Goal: Information Seeking & Learning: Learn about a topic

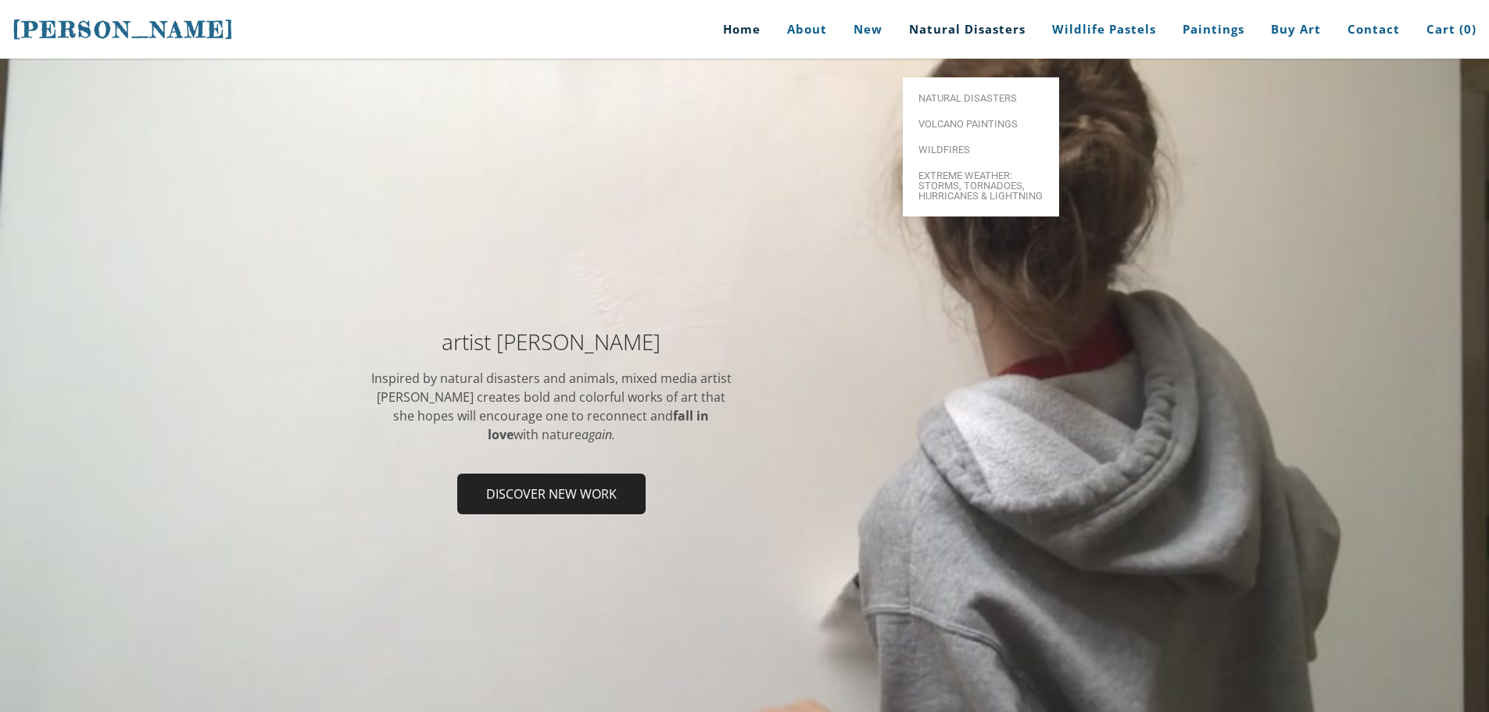
click at [996, 29] on link "Natural Disasters" at bounding box center [967, 29] width 140 height 59
click at [987, 93] on span "Natural Disasters" at bounding box center [980, 98] width 125 height 10
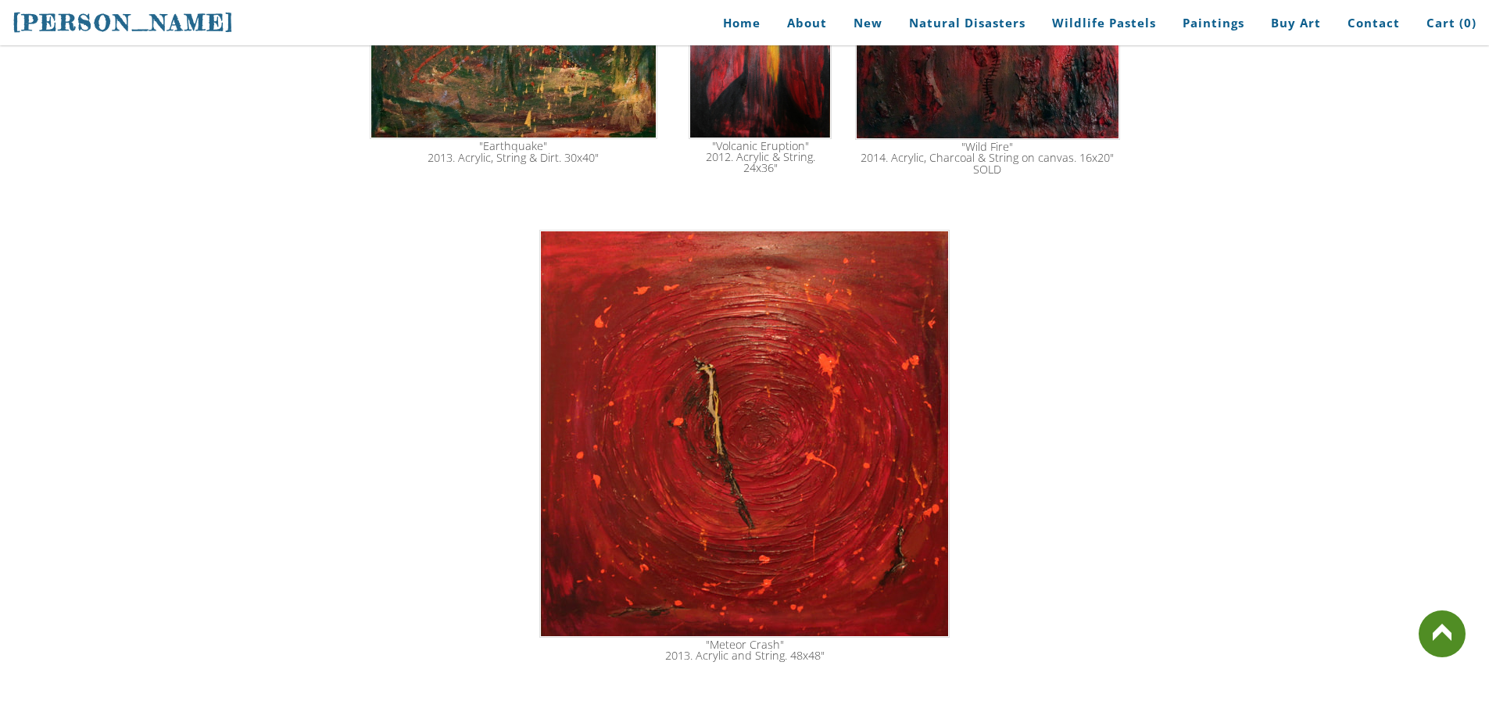
scroll to position [2258, 0]
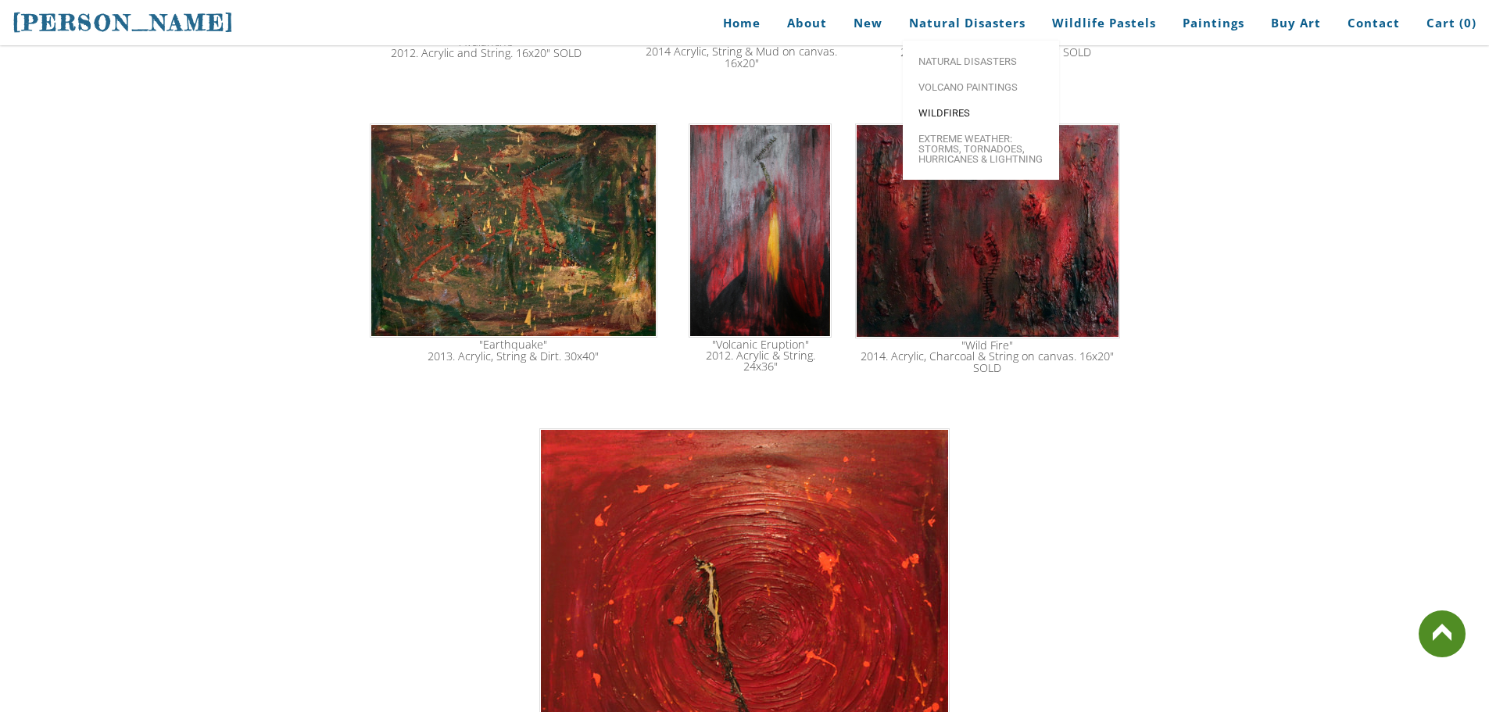
click at [961, 109] on span "Wildfires" at bounding box center [980, 113] width 125 height 10
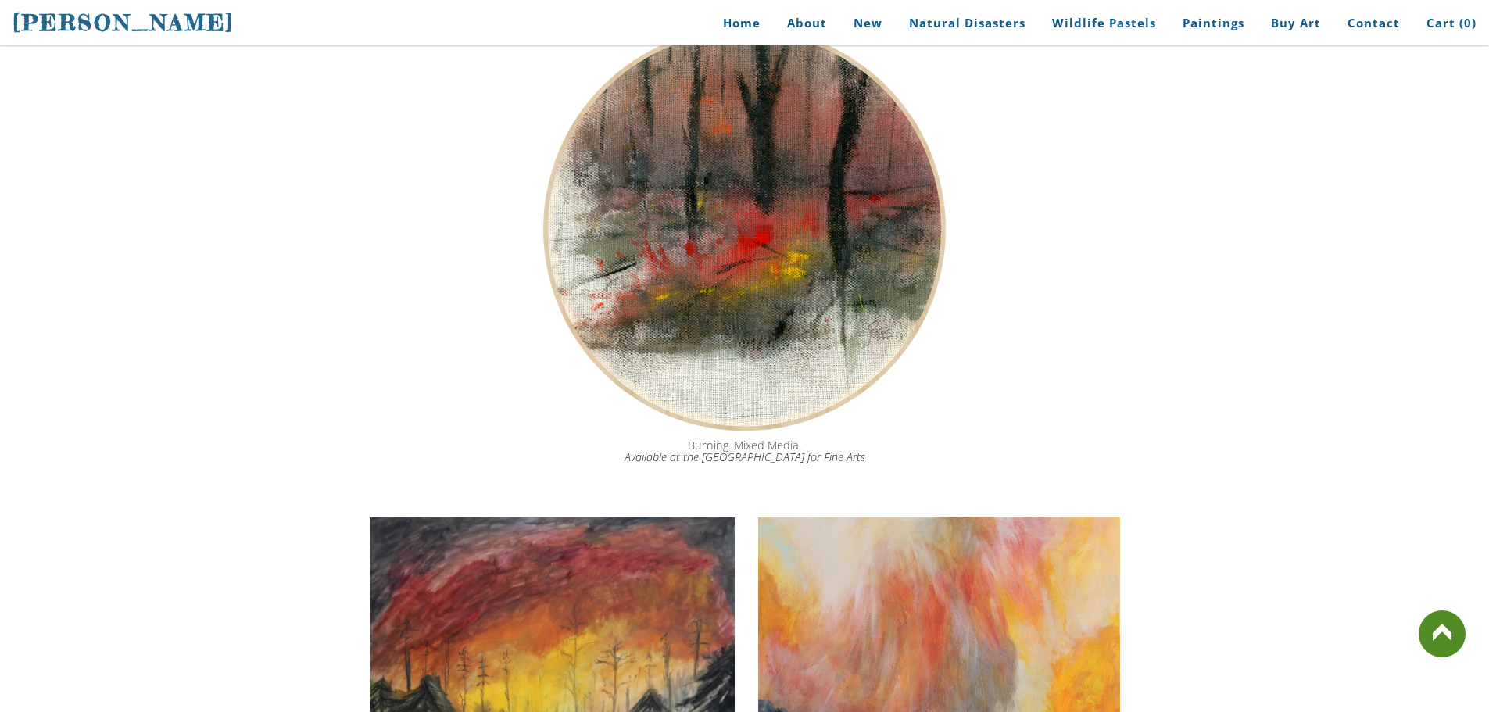
scroll to position [2012, 0]
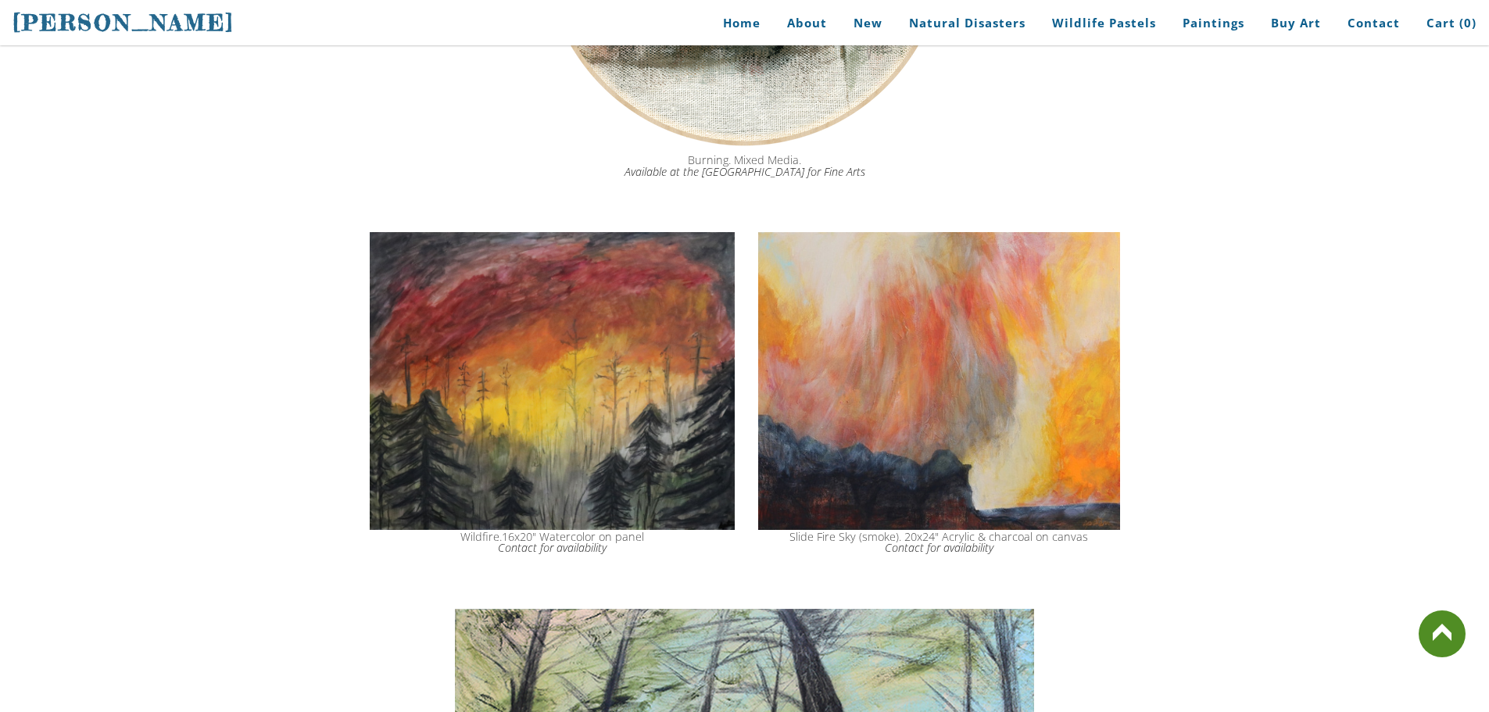
click at [545, 385] on img at bounding box center [552, 380] width 365 height 297
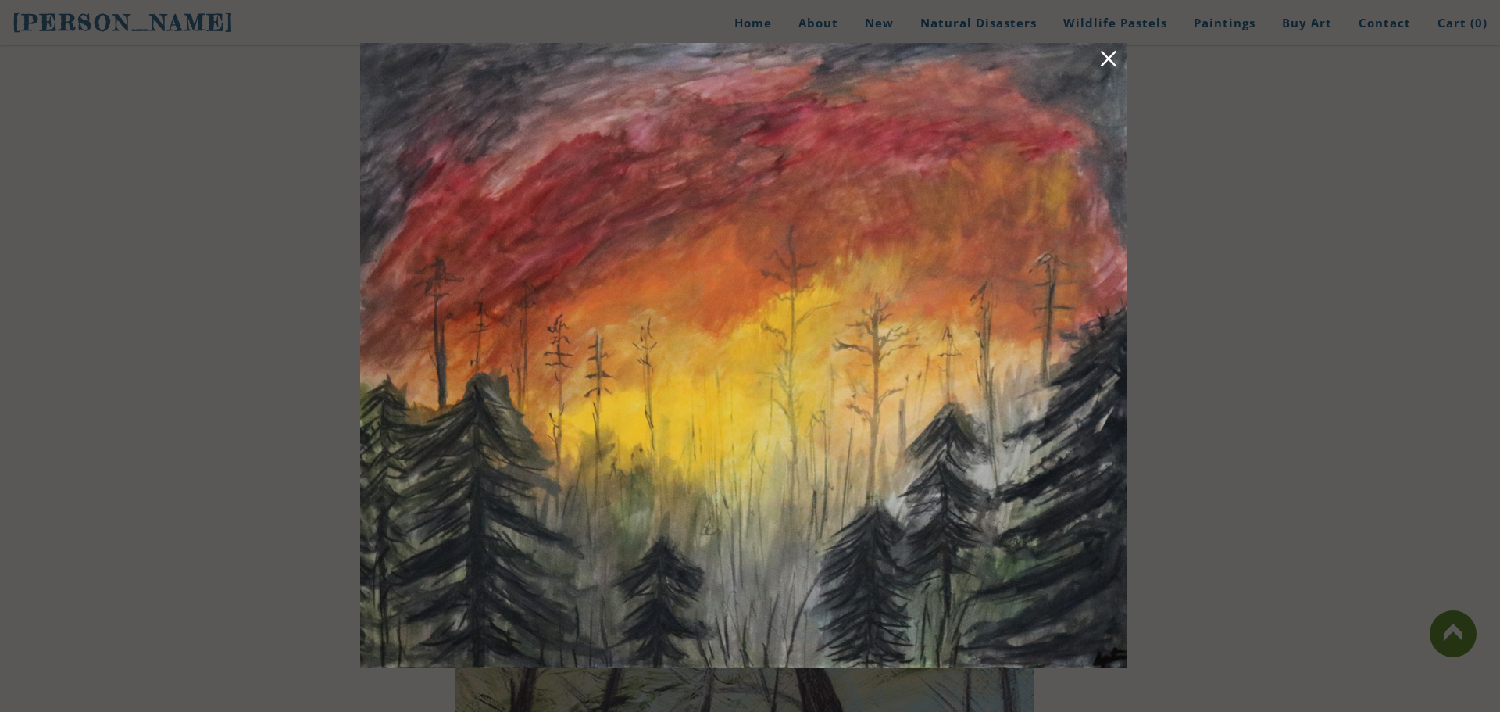
click at [1111, 68] on link at bounding box center [1109, 61] width 22 height 24
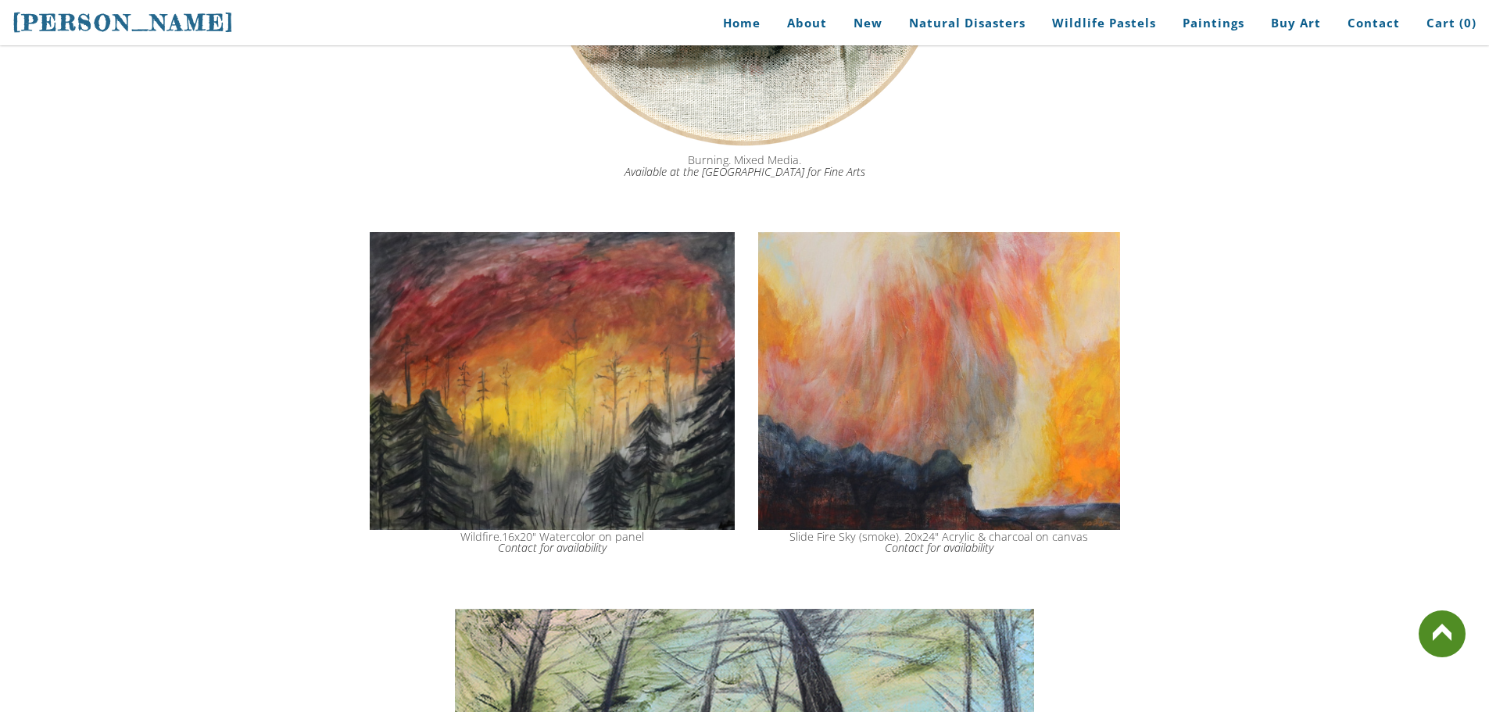
click at [551, 345] on img at bounding box center [552, 380] width 365 height 297
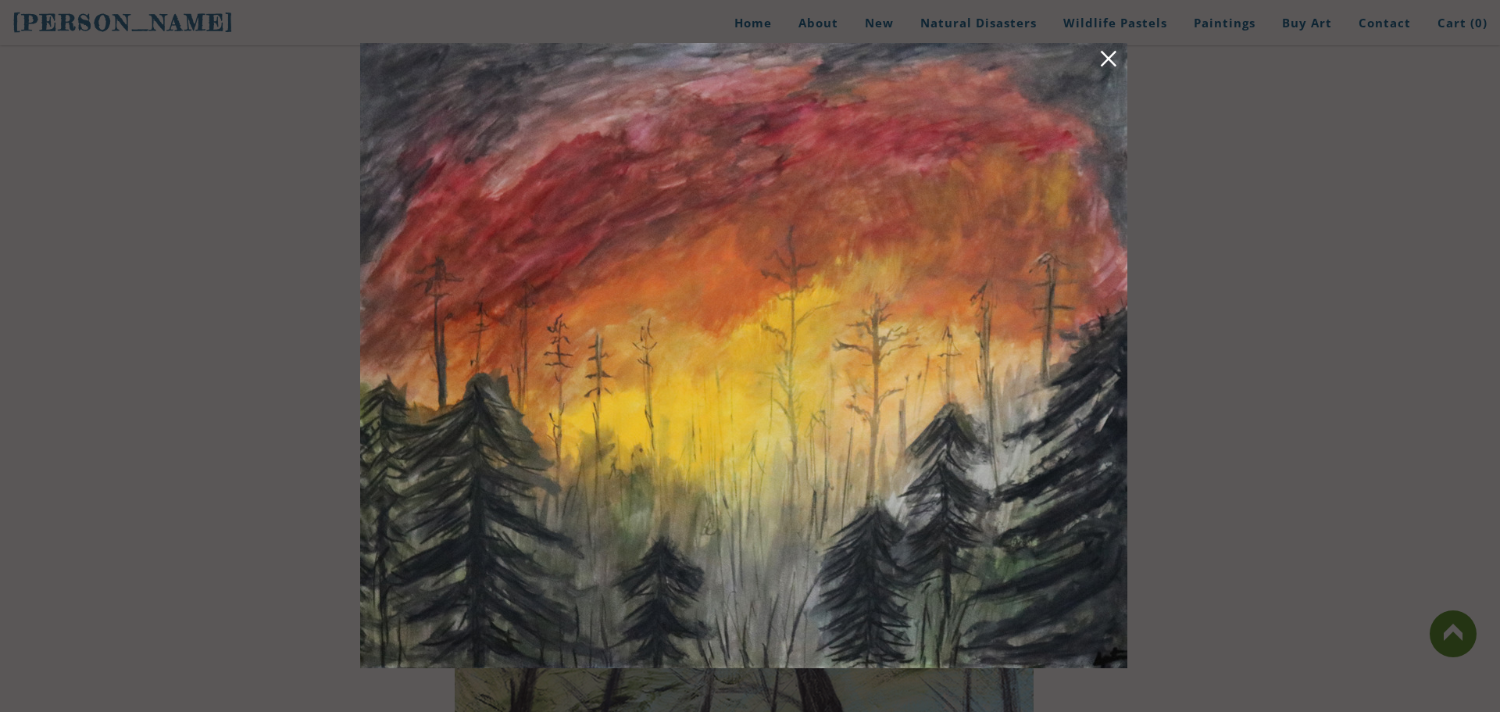
click at [1107, 55] on link at bounding box center [1109, 61] width 22 height 24
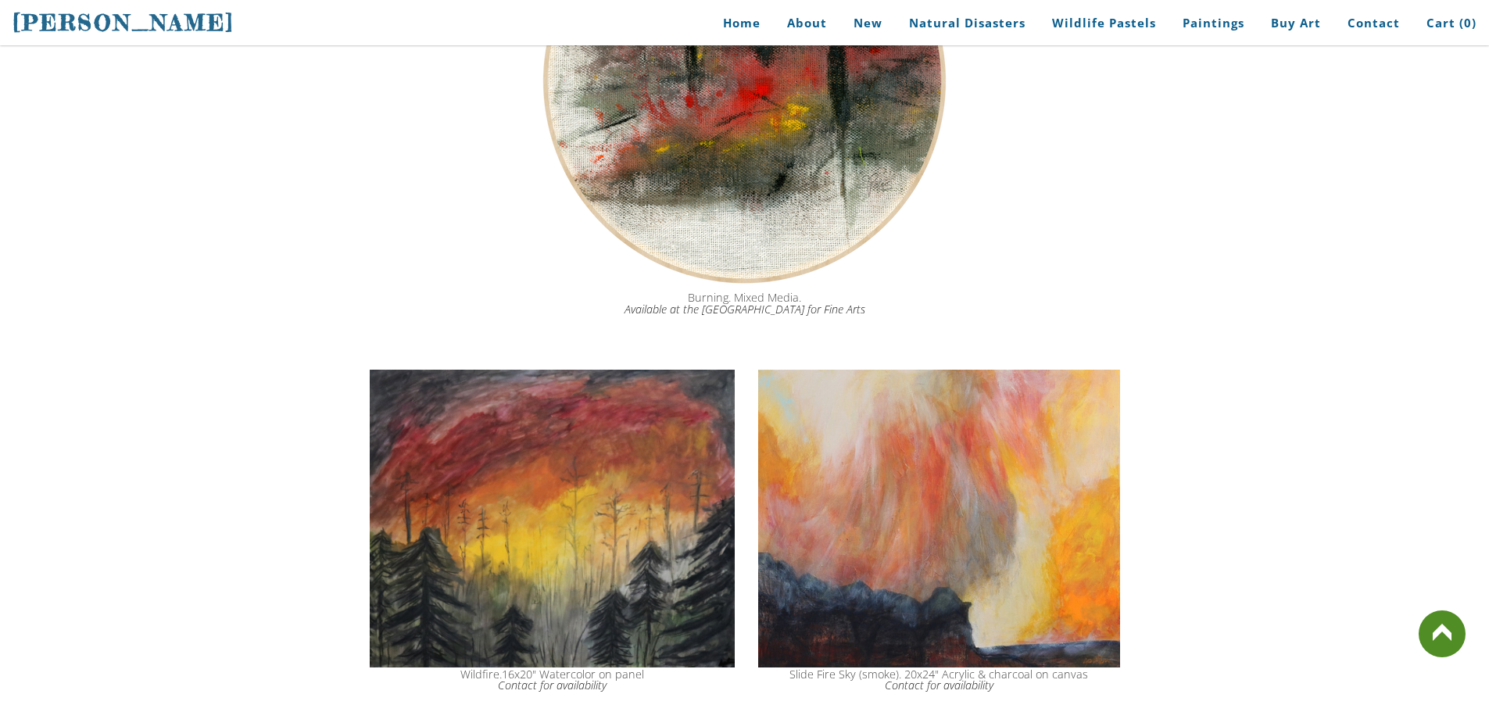
scroll to position [1719, 0]
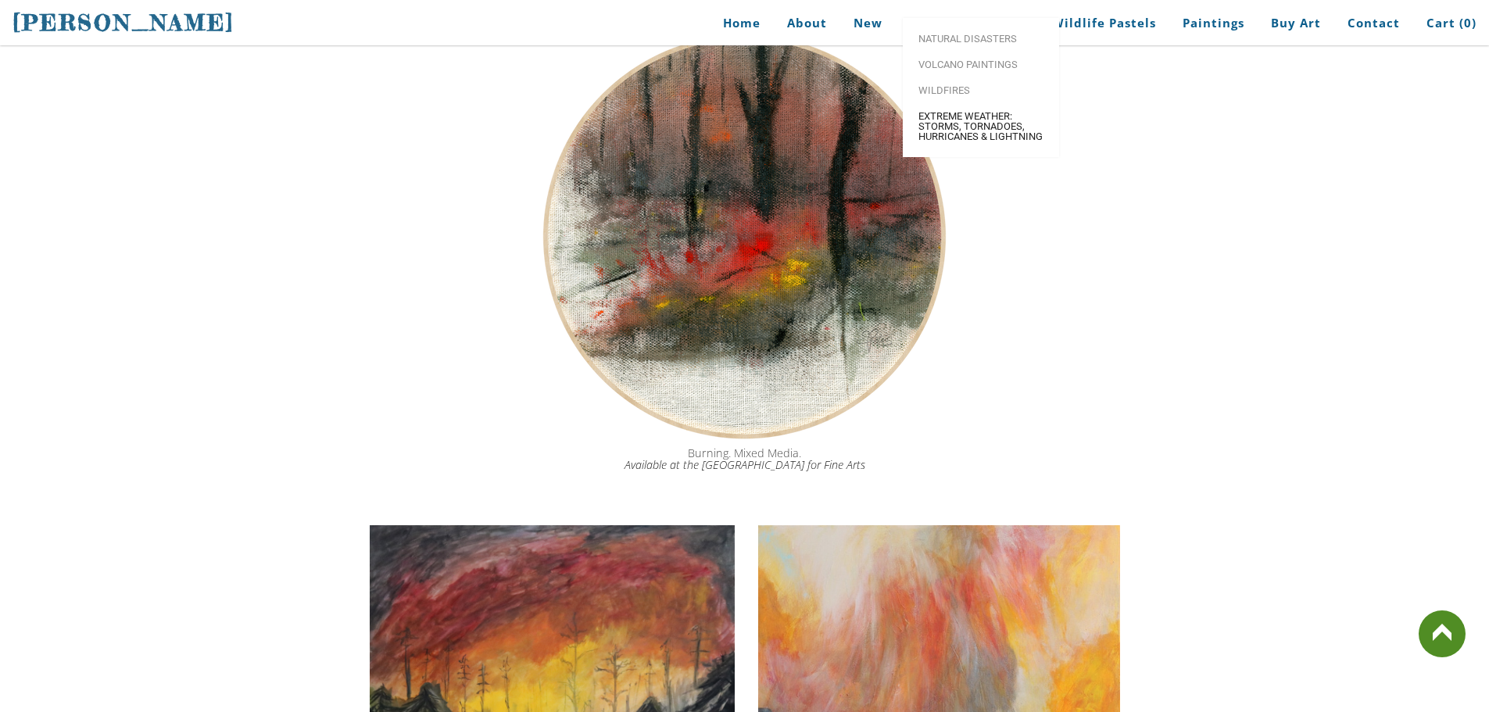
click at [963, 138] on span "Extreme Weather: Storms, Tornadoes, Hurricanes & Lightning" at bounding box center [980, 126] width 125 height 30
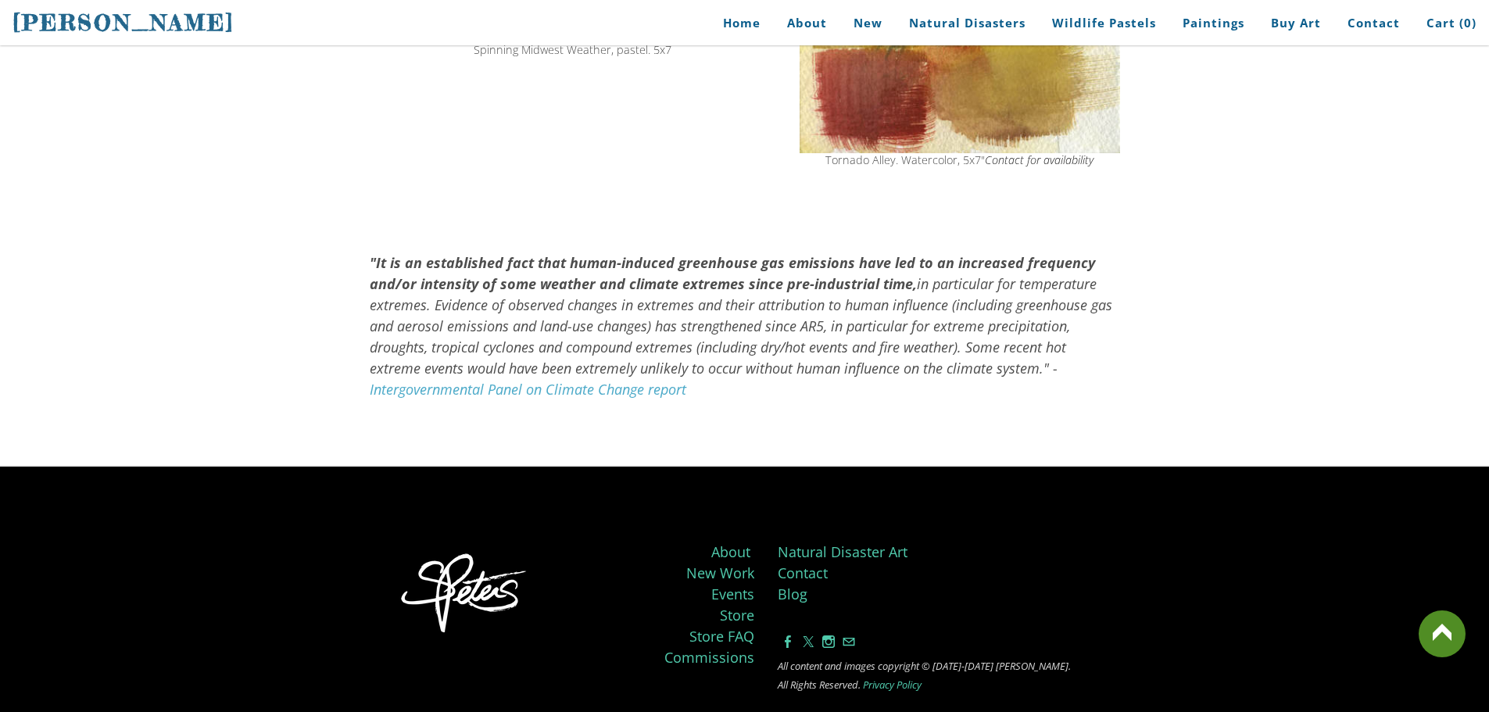
scroll to position [1554, 0]
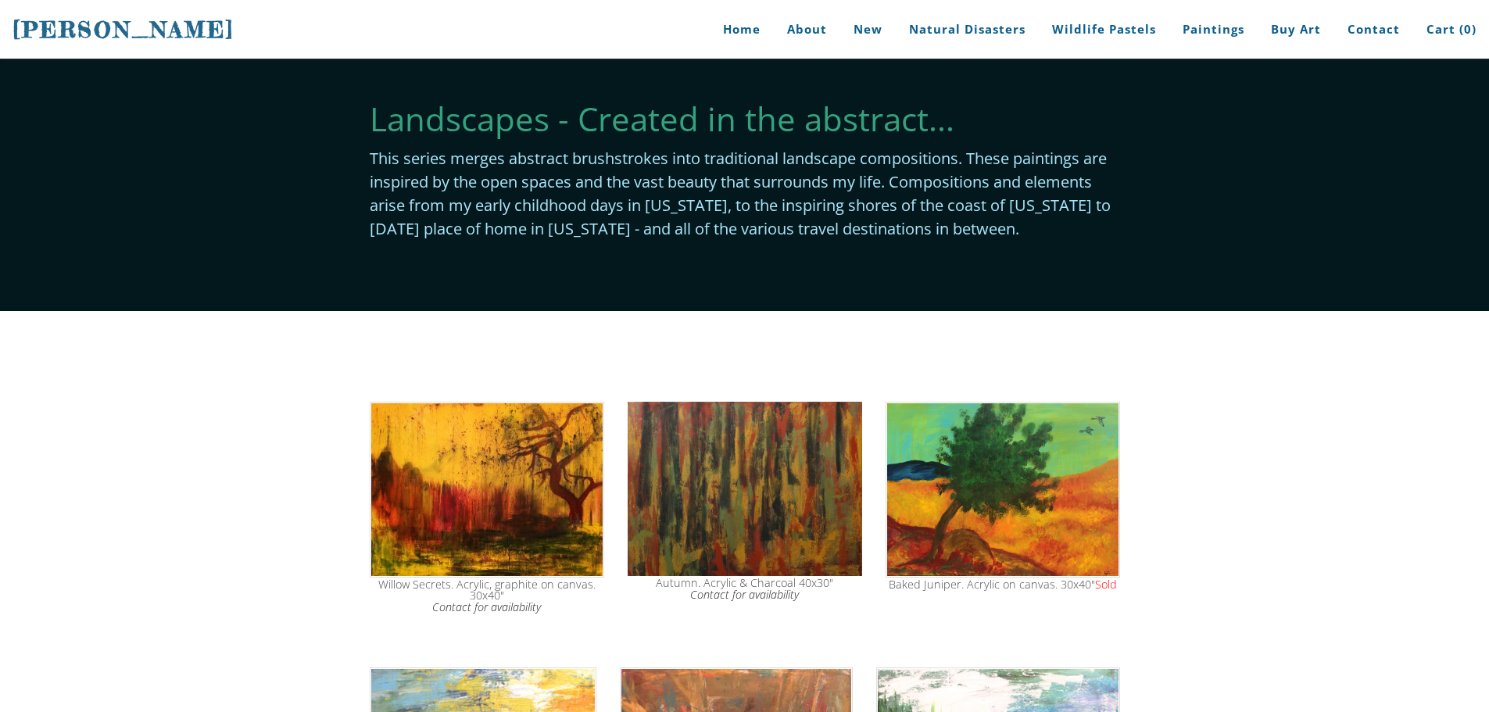
click at [517, 425] on img at bounding box center [487, 490] width 234 height 176
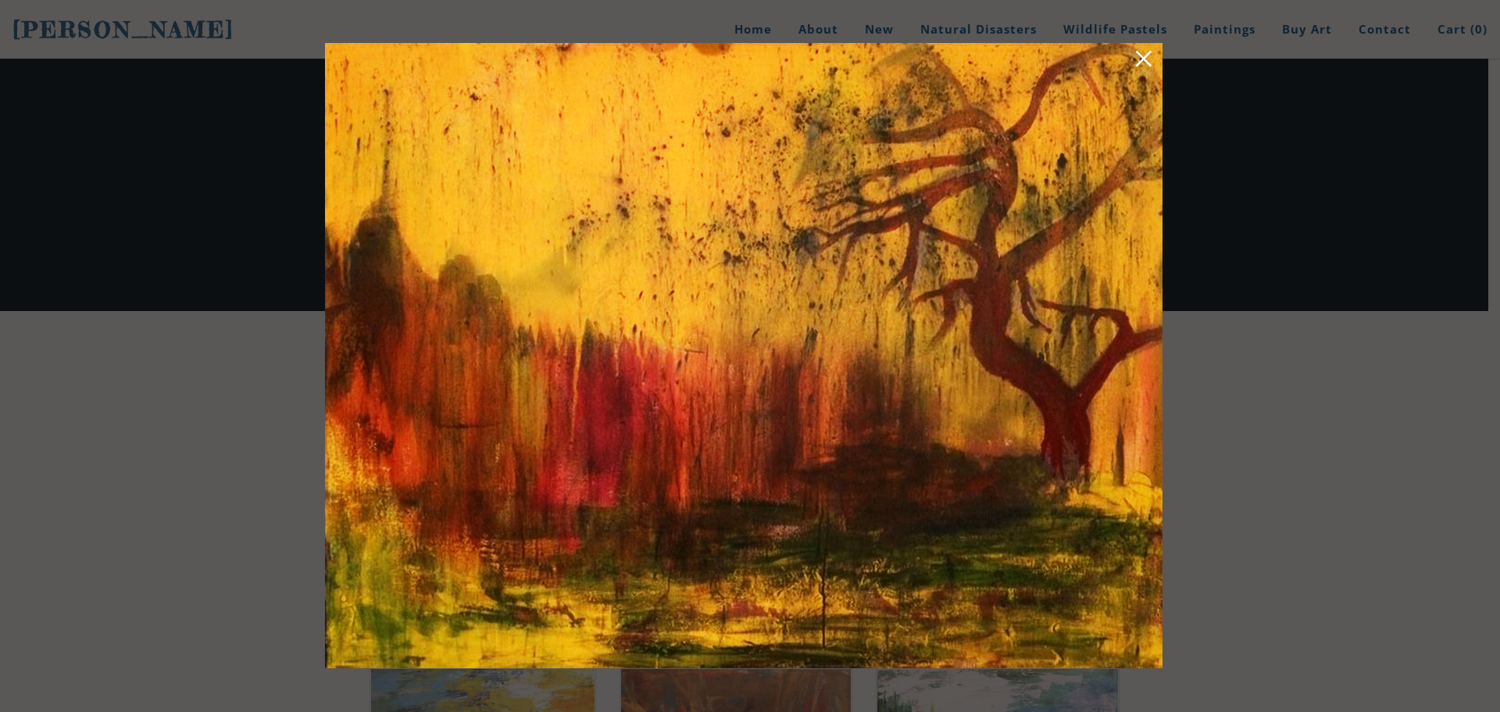
click at [1148, 53] on link at bounding box center [1144, 61] width 22 height 24
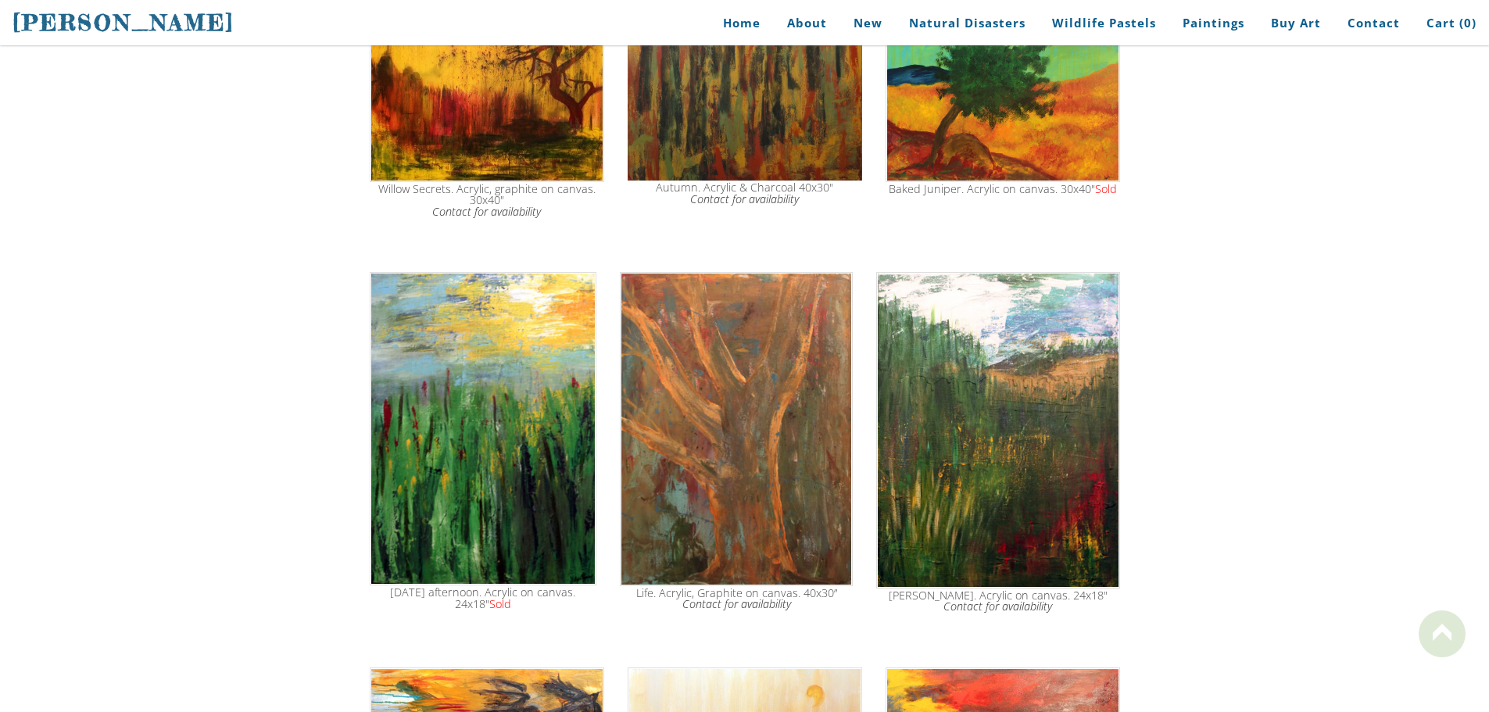
scroll to position [547, 0]
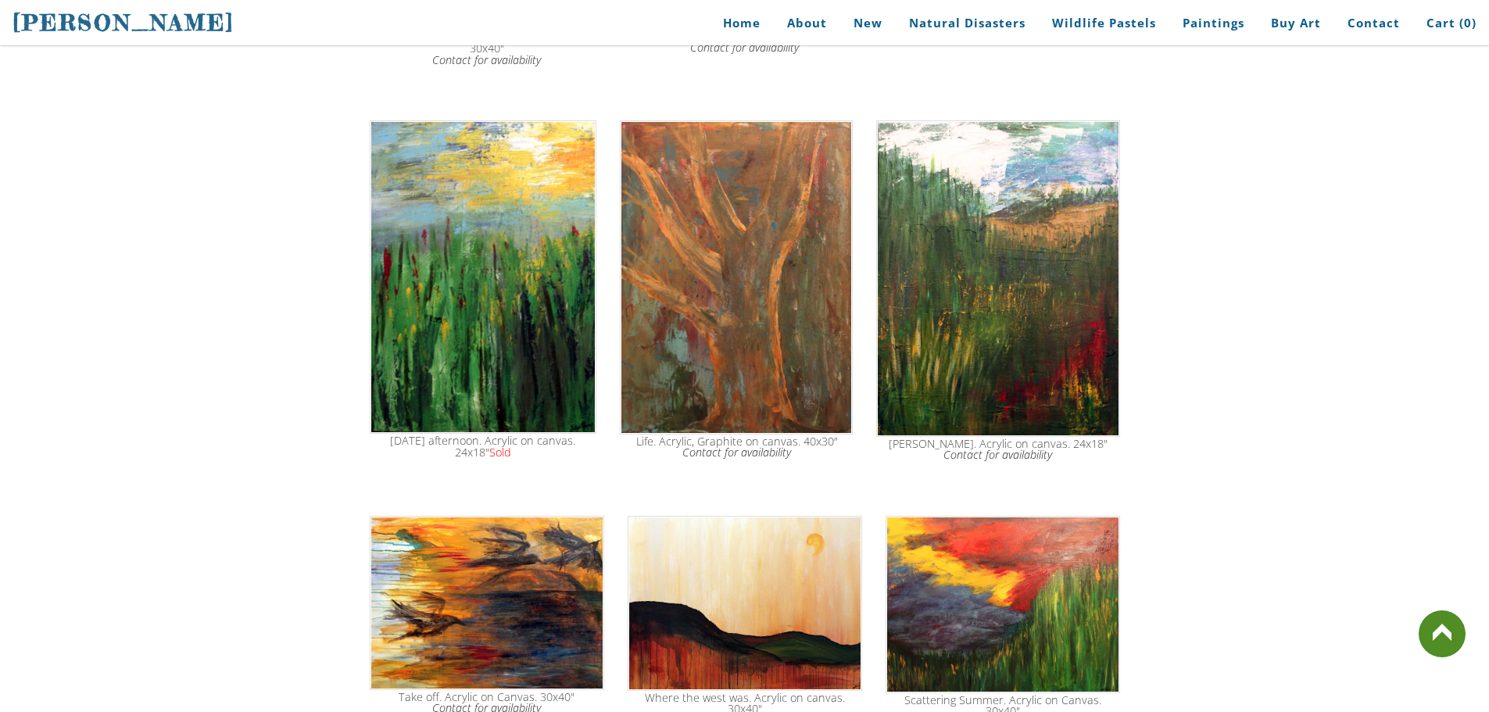
click at [449, 220] on img at bounding box center [483, 276] width 227 height 313
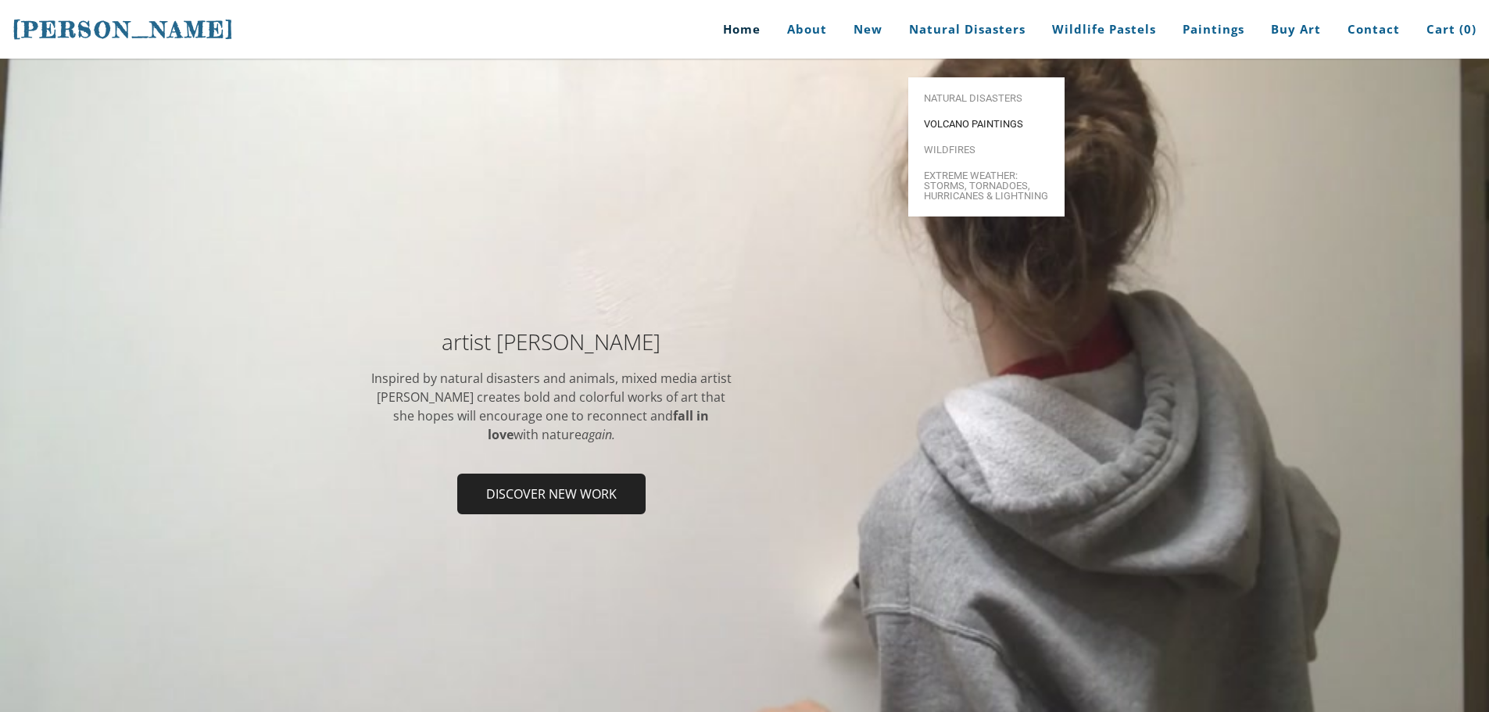
click at [971, 111] on link "Volcano paintings" at bounding box center [986, 124] width 156 height 26
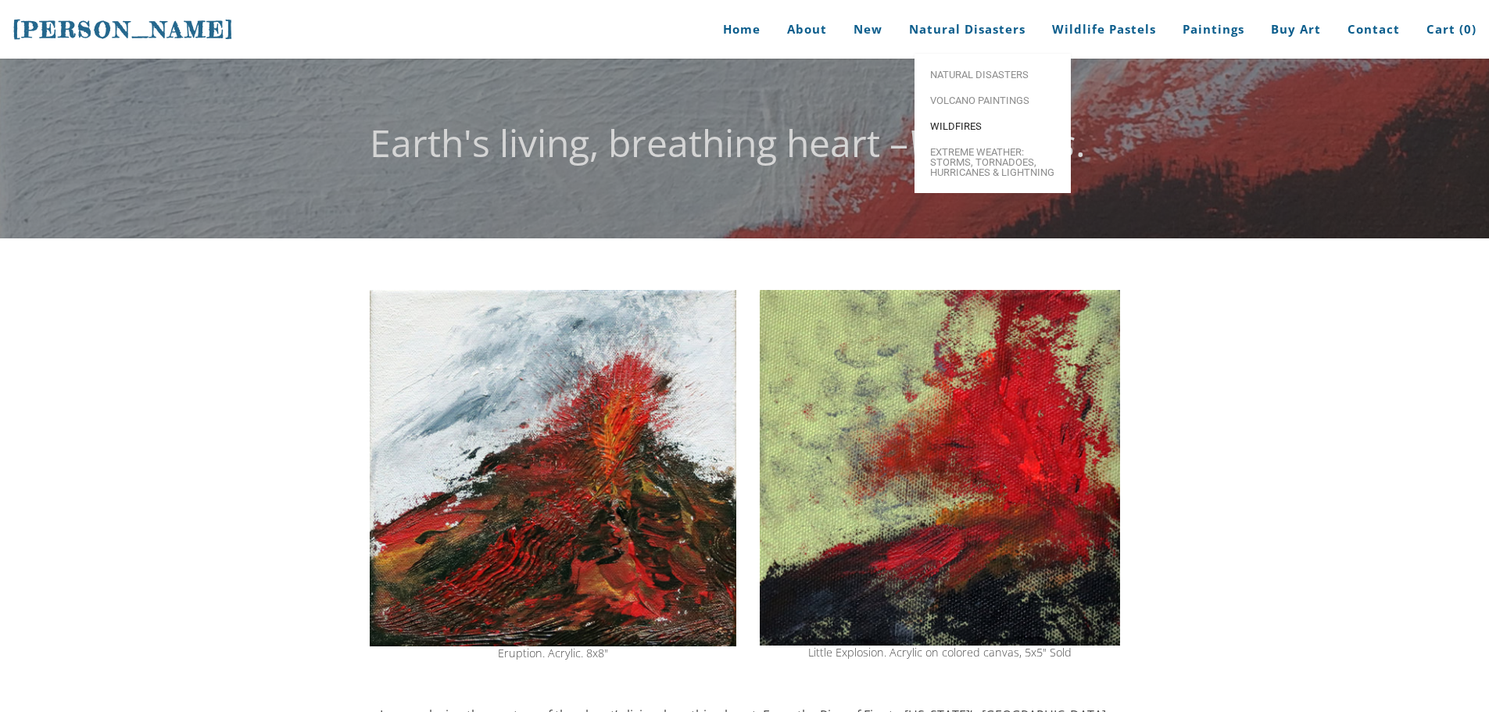
click at [957, 131] on span "Wildfires" at bounding box center [992, 126] width 125 height 10
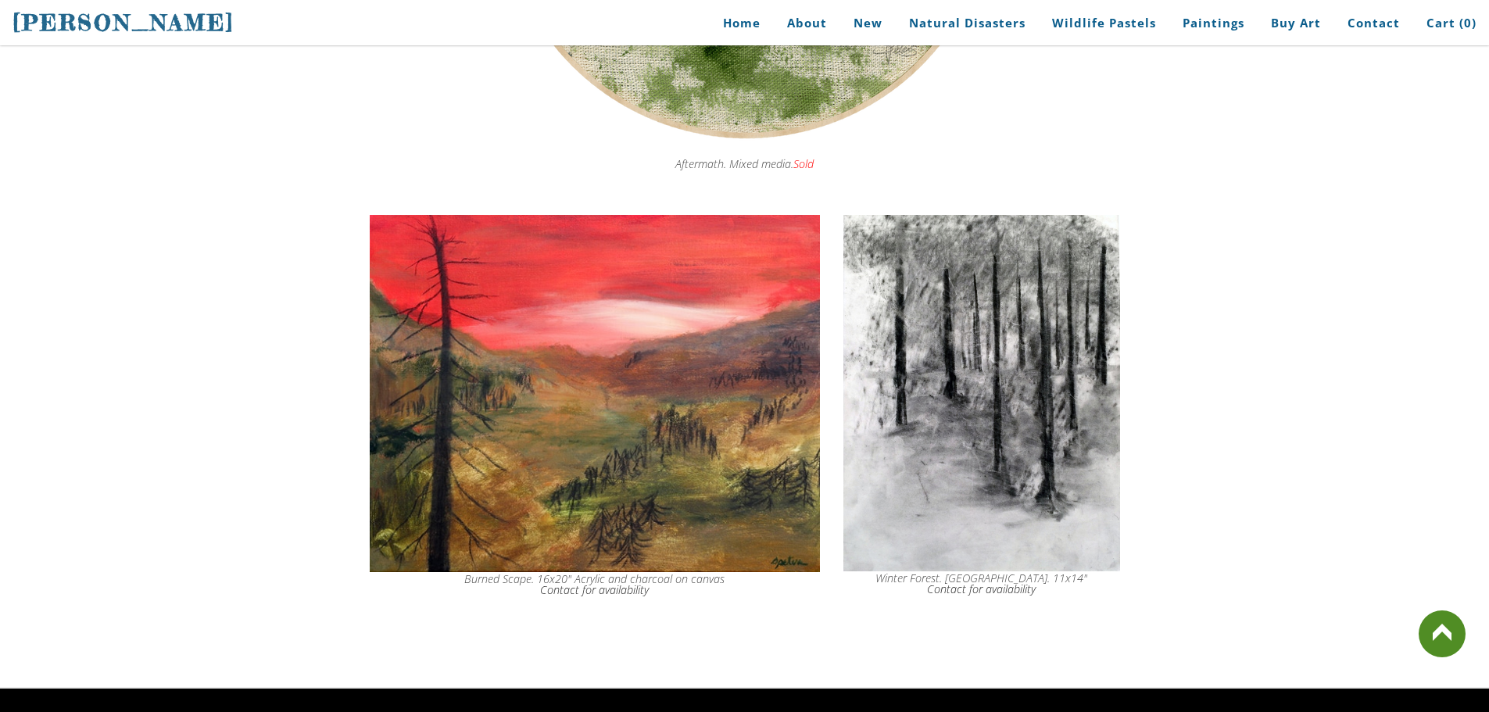
scroll to position [7639, 0]
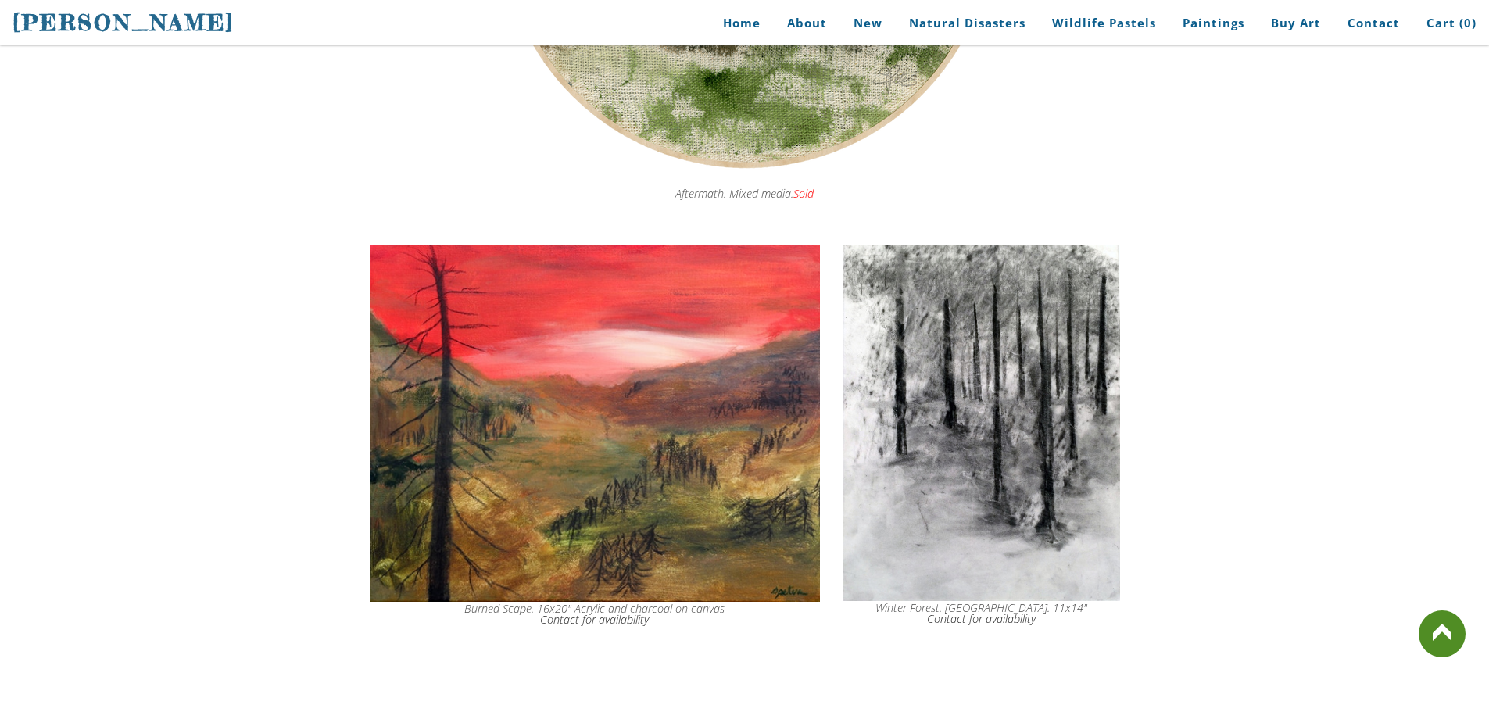
click at [567, 390] on img at bounding box center [595, 423] width 450 height 357
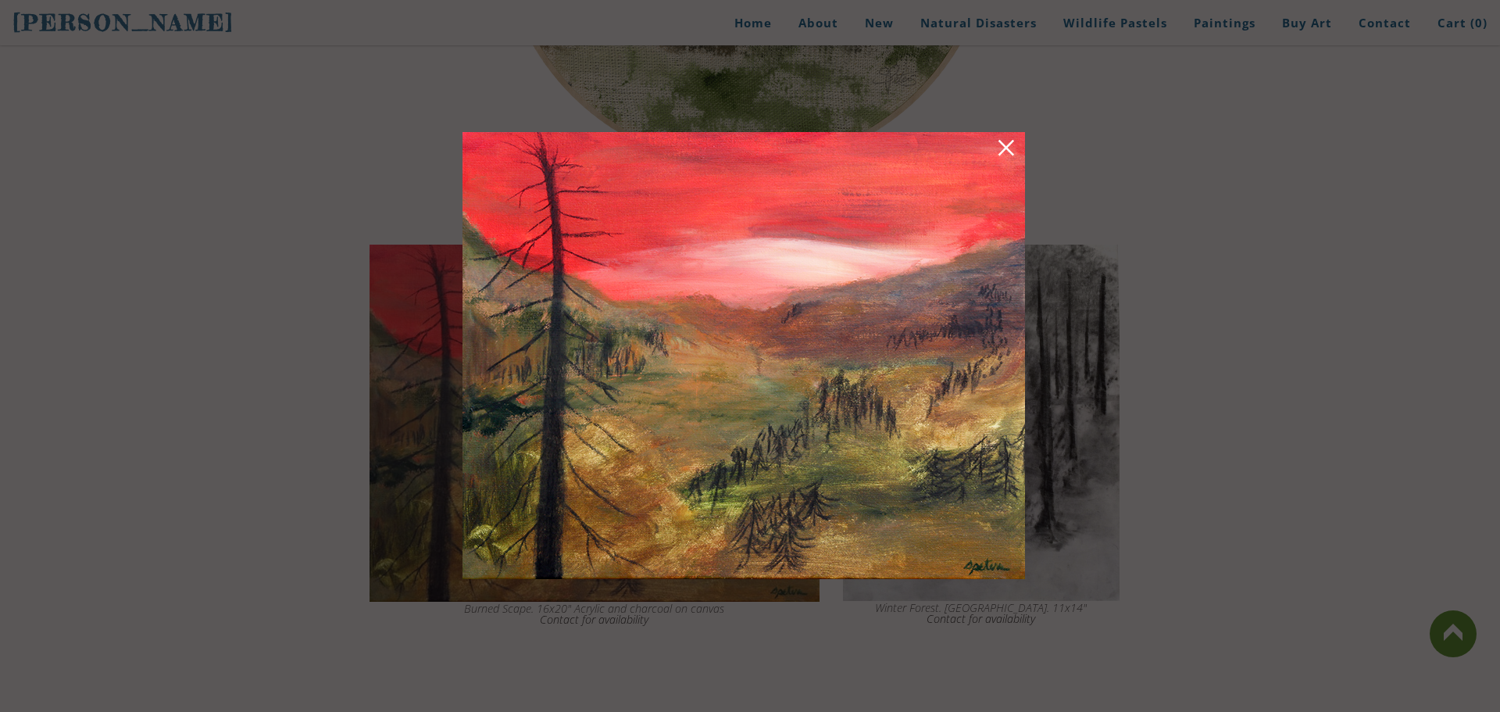
click at [1011, 151] on link at bounding box center [1007, 150] width 22 height 24
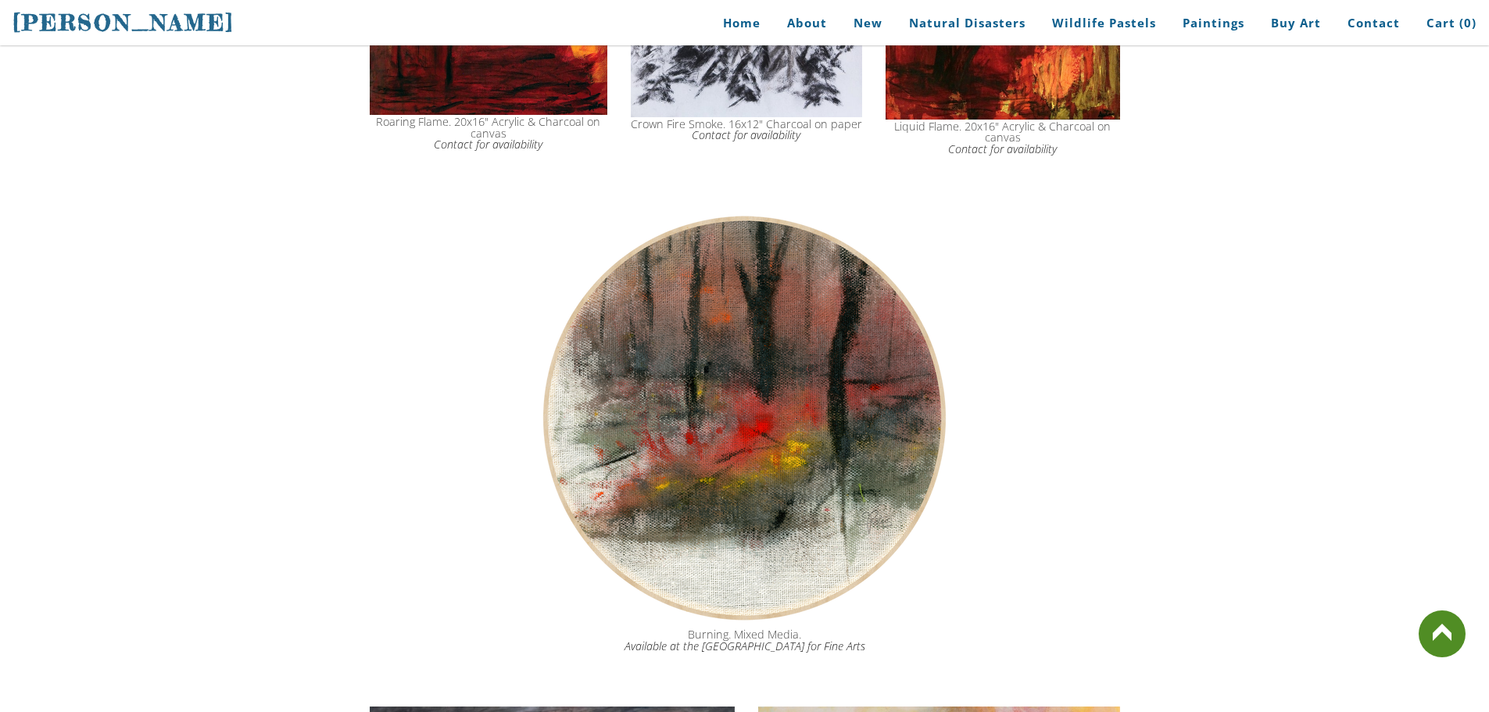
scroll to position [1189, 0]
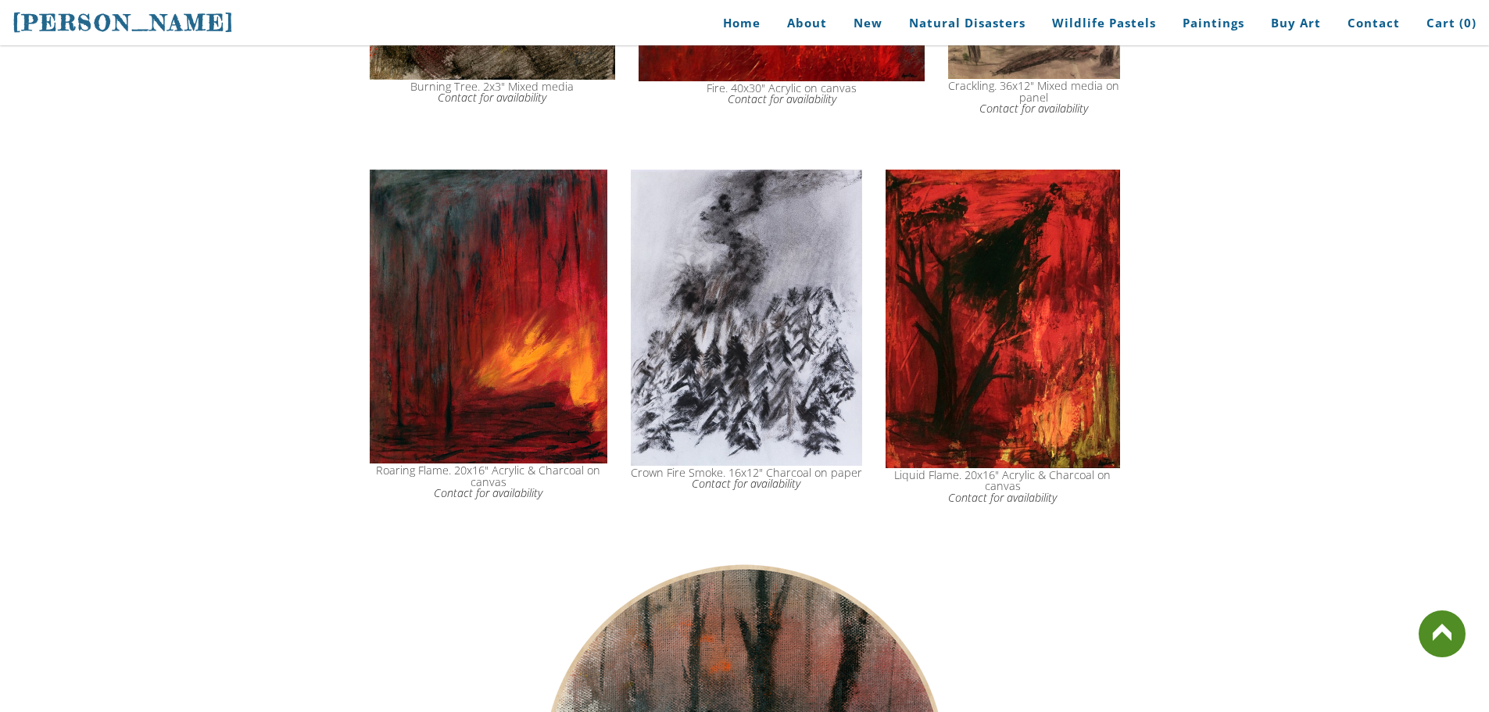
click at [449, 278] on img at bounding box center [489, 317] width 238 height 295
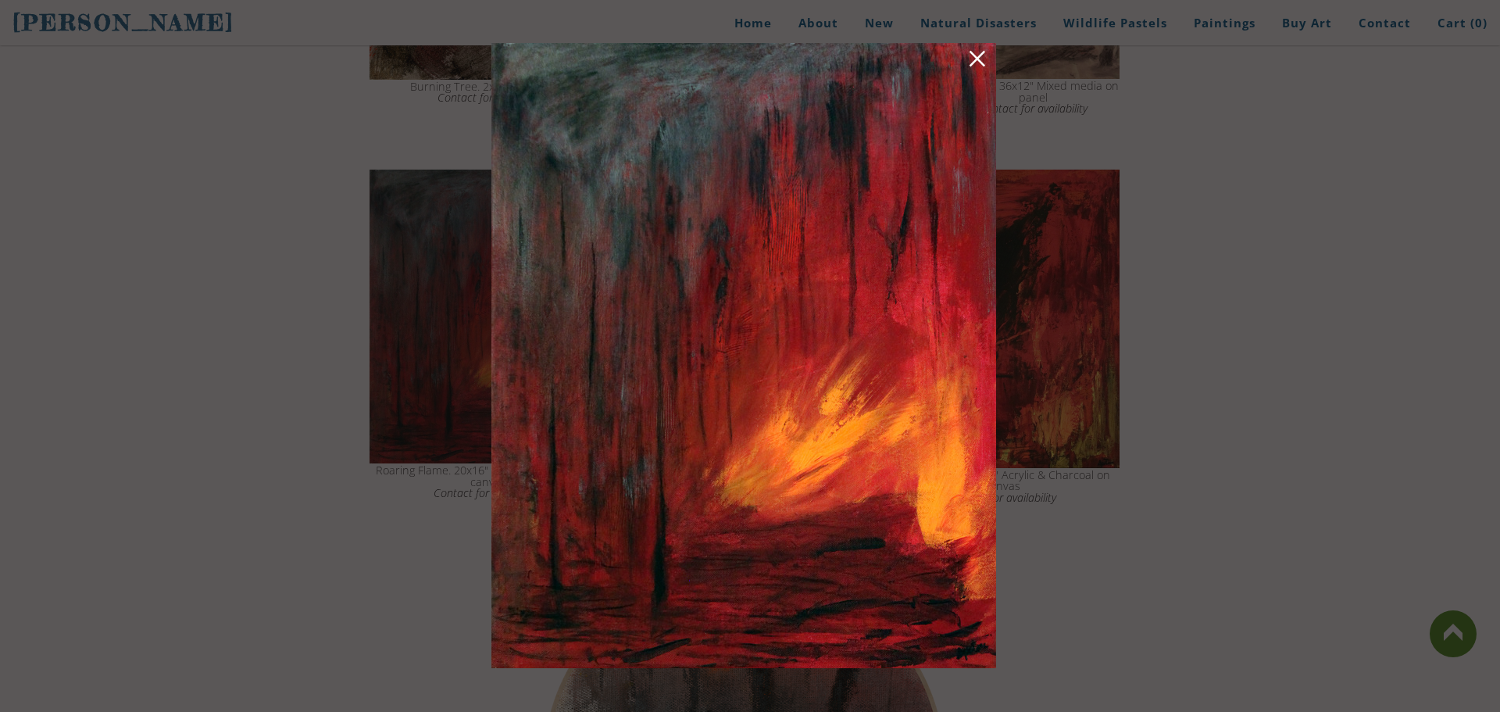
click at [972, 55] on link at bounding box center [978, 61] width 22 height 24
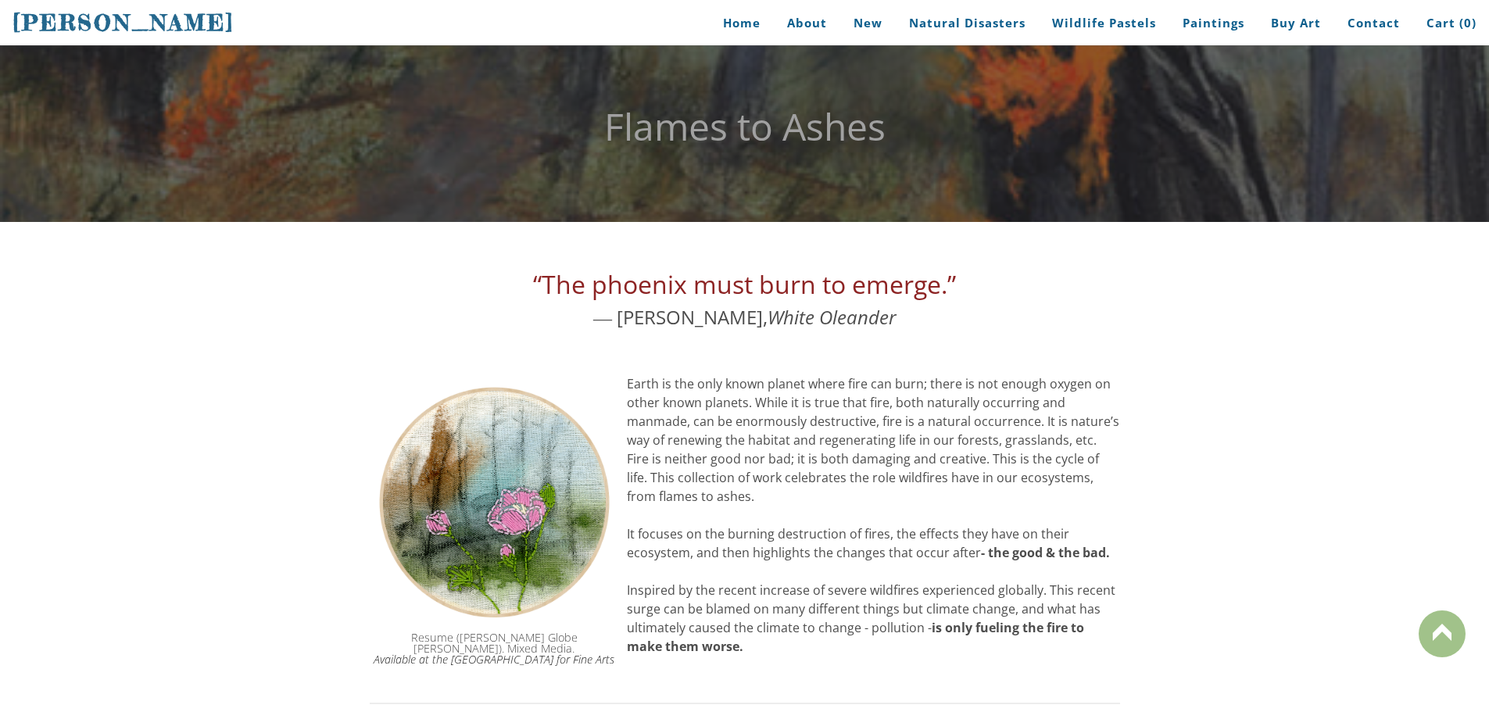
scroll to position [0, 0]
